Goal: Contribute content

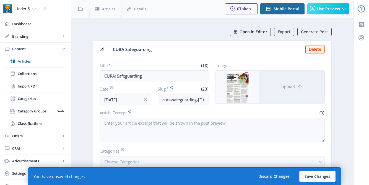
click at [255, 32] on span "Open in Editor" at bounding box center [254, 32] width 28 height 4
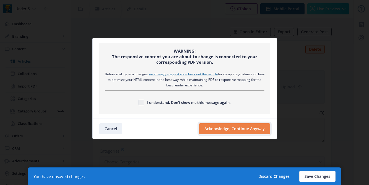
click at [225, 128] on button "Acknowledge, Continue Anyway" at bounding box center [234, 128] width 71 height 11
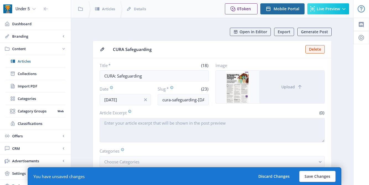
click at [159, 124] on textarea "Article Excerpt" at bounding box center [212, 130] width 225 height 24
paste textarea "The team at CURA look at the EYFS Framework changes and how early years setting…"
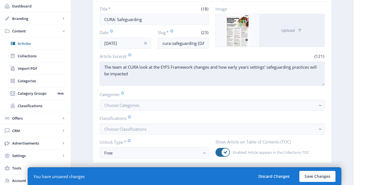
scroll to position [92, 0]
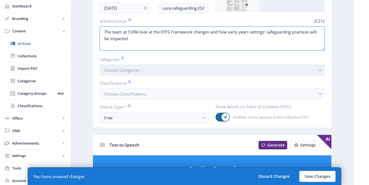
type textarea "The team at CURA look at the EYFS Framework changes and how early years setting…"
click at [154, 72] on button "Choose Categories" at bounding box center [212, 69] width 225 height 11
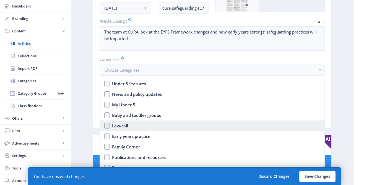
scroll to position [48, 0]
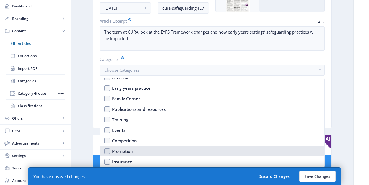
click at [122, 149] on div "Promotion" at bounding box center [122, 151] width 21 height 7
checkbox input "true"
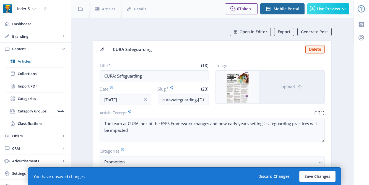
scroll to position [92, 0]
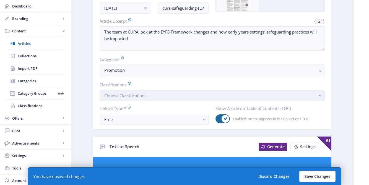
click at [130, 91] on button "Choose Classifications" at bounding box center [212, 95] width 225 height 11
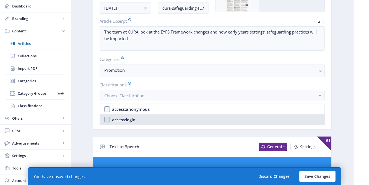
click at [125, 122] on div "access:login" at bounding box center [124, 119] width 24 height 7
checkbox input "true"
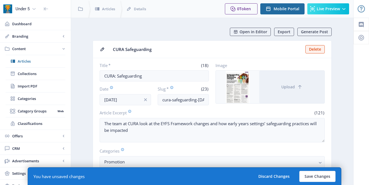
scroll to position [92, 0]
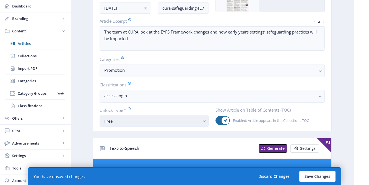
click at [120, 119] on div "Free" at bounding box center [151, 121] width 95 height 7
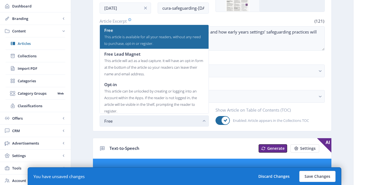
scroll to position [0, 0]
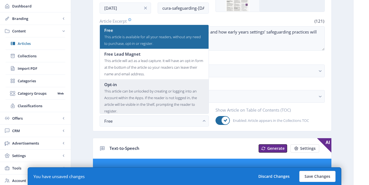
click at [116, 97] on div "This article can be unlocked by creating or logging into an Account within the …" at bounding box center [154, 101] width 100 height 27
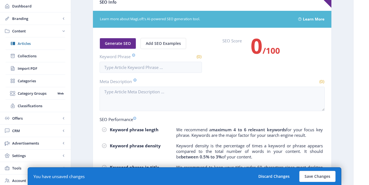
scroll to position [333, 0]
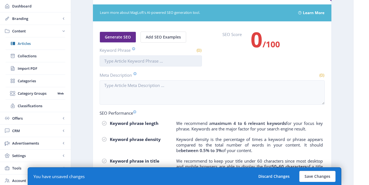
click at [123, 64] on input "Keyword Phrase" at bounding box center [151, 60] width 102 height 11
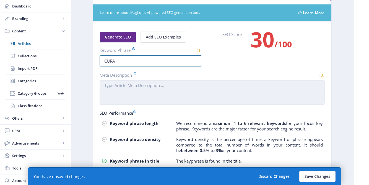
type input "CURA"
click at [108, 87] on textarea "Meta Description" at bounding box center [212, 92] width 225 height 24
paste textarea "The team at CURA look at the EYFS Framework changes and how early years setting…"
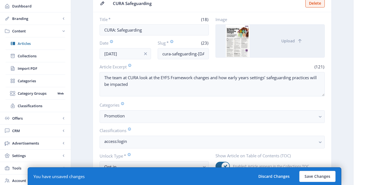
scroll to position [50, 0]
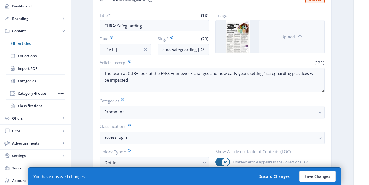
type textarea "The team at CURA look at the EYFS Framework changes and how early years setting…"
click at [278, 37] on button "Upload" at bounding box center [291, 36] width 65 height 33
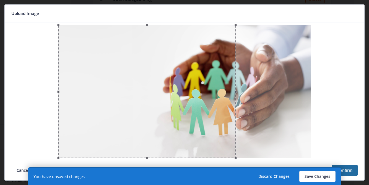
scroll to position [0, 0]
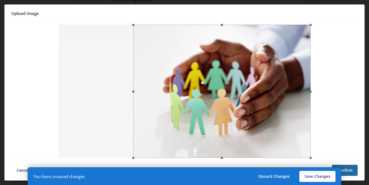
drag, startPoint x: 200, startPoint y: 95, endPoint x: 287, endPoint y: 92, distance: 87.5
click at [287, 92] on div at bounding box center [221, 91] width 177 height 133
click at [353, 170] on button "Confirm" at bounding box center [345, 170] width 26 height 11
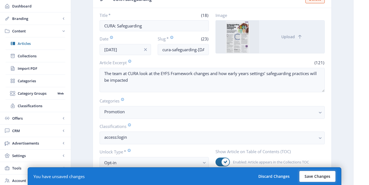
click at [322, 173] on button "Save Changes" at bounding box center [317, 176] width 36 height 11
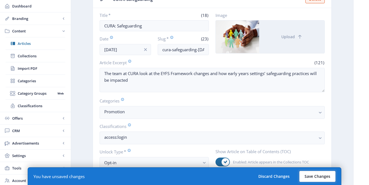
click at [318, 174] on button "Save Changes" at bounding box center [317, 176] width 36 height 11
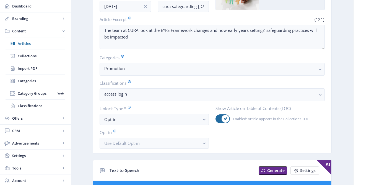
scroll to position [0, 0]
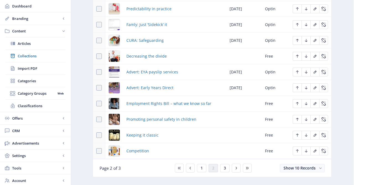
scroll to position [292, 0]
